Goal: Transaction & Acquisition: Book appointment/travel/reservation

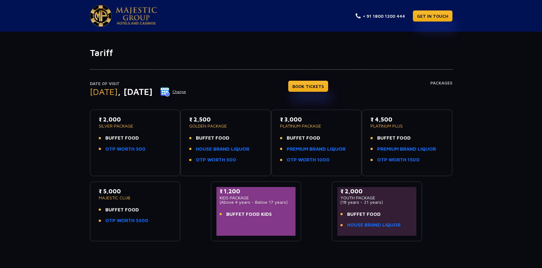
click at [36, 55] on div "Tariff Date of Visit [DATE] Change BOOK TICKETS Packages ₹ 2,000 SILVER PACKAGE…" at bounding box center [271, 158] width 542 height 222
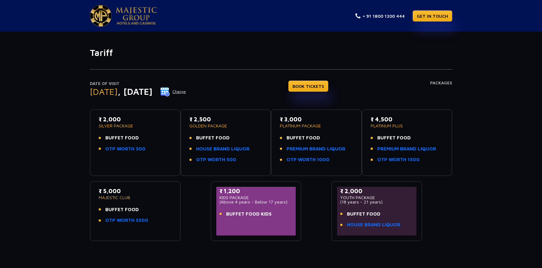
click at [186, 92] on button "Change" at bounding box center [173, 92] width 26 height 10
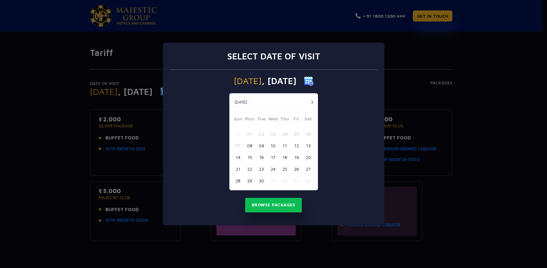
click at [311, 101] on button "button" at bounding box center [312, 102] width 8 height 8
click at [295, 180] on button "31" at bounding box center [297, 181] width 12 height 12
click at [273, 206] on button "Browse Packages" at bounding box center [273, 205] width 57 height 15
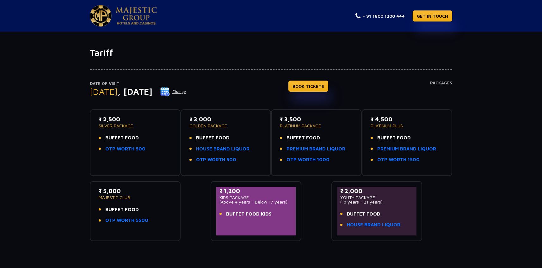
click at [186, 91] on button "Change" at bounding box center [173, 92] width 26 height 10
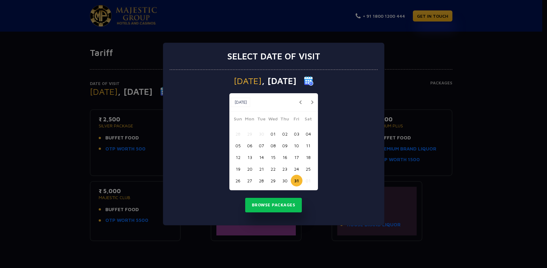
click at [312, 102] on button "button" at bounding box center [312, 102] width 8 height 8
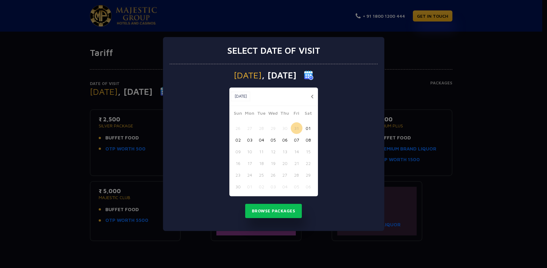
click at [310, 140] on button "08" at bounding box center [308, 140] width 12 height 12
click at [274, 211] on button "Browse Packages" at bounding box center [273, 211] width 57 height 15
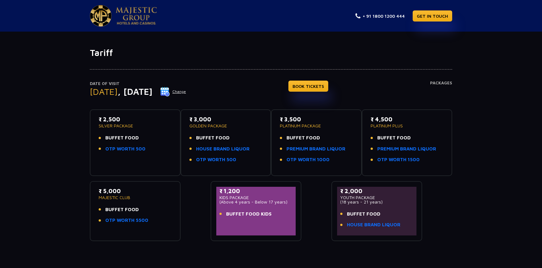
click at [286, 46] on div "Tariff Date of Visit [DATE] Change BOOK TICKETS Packages ₹ 2,500 SILVER PACKAGE…" at bounding box center [271, 151] width 542 height 238
